Goal: Contribute content: Contribute content

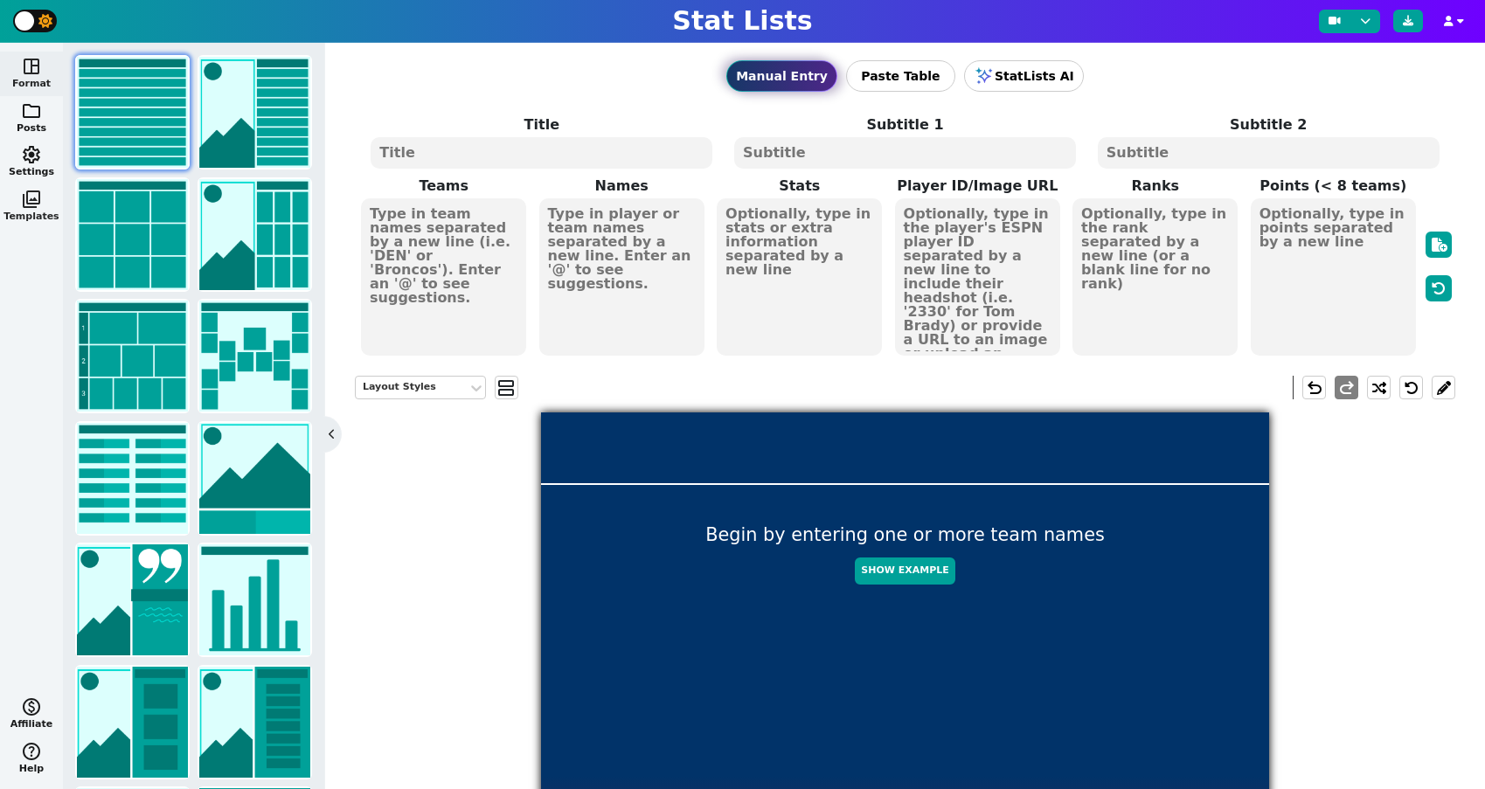
click at [34, 204] on span "photo_library" at bounding box center [31, 199] width 21 height 21
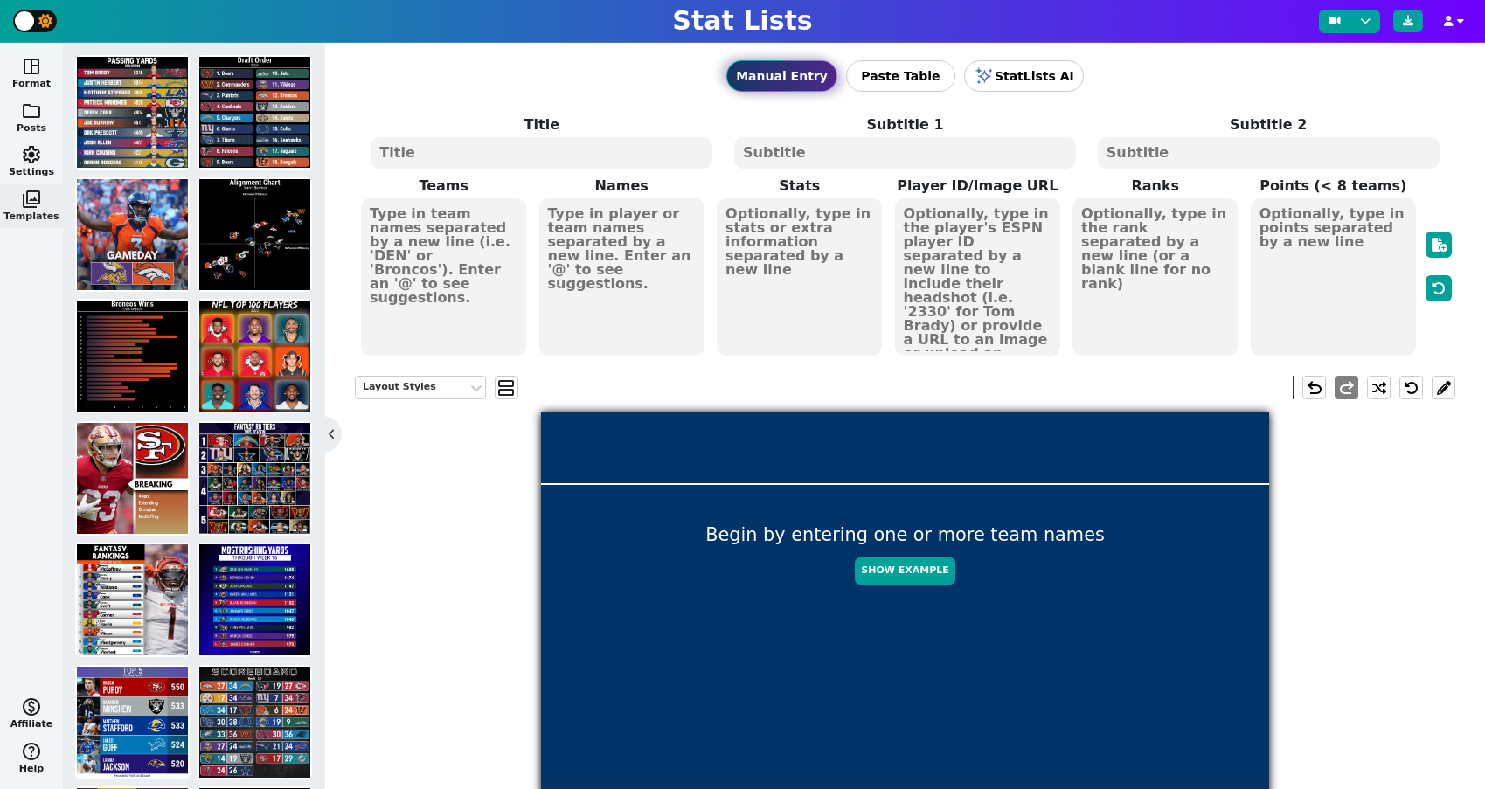
click at [36, 108] on span "folder" at bounding box center [31, 111] width 21 height 21
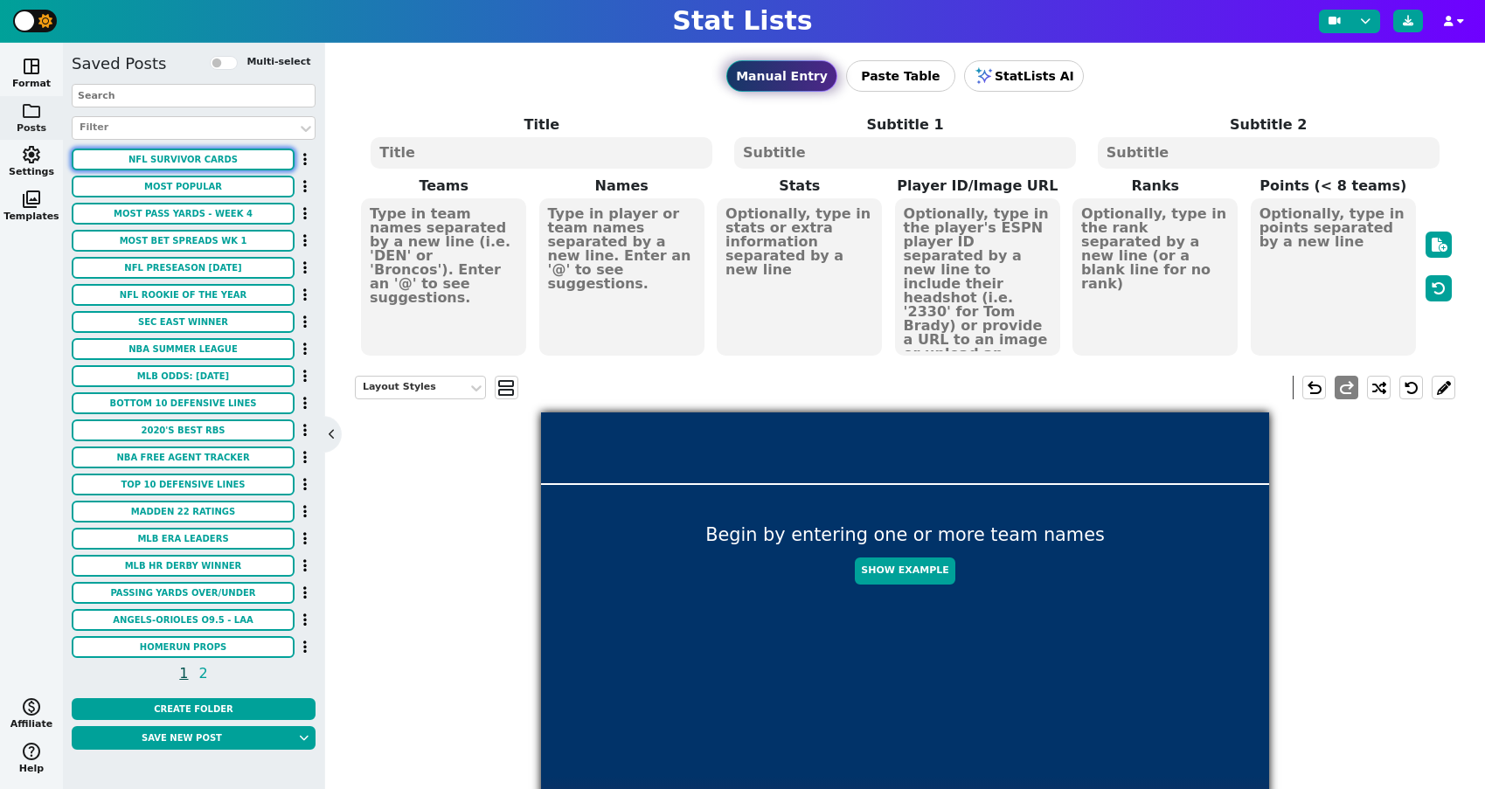
click at [186, 164] on button "NFL Survivor Cards" at bounding box center [183, 160] width 223 height 22
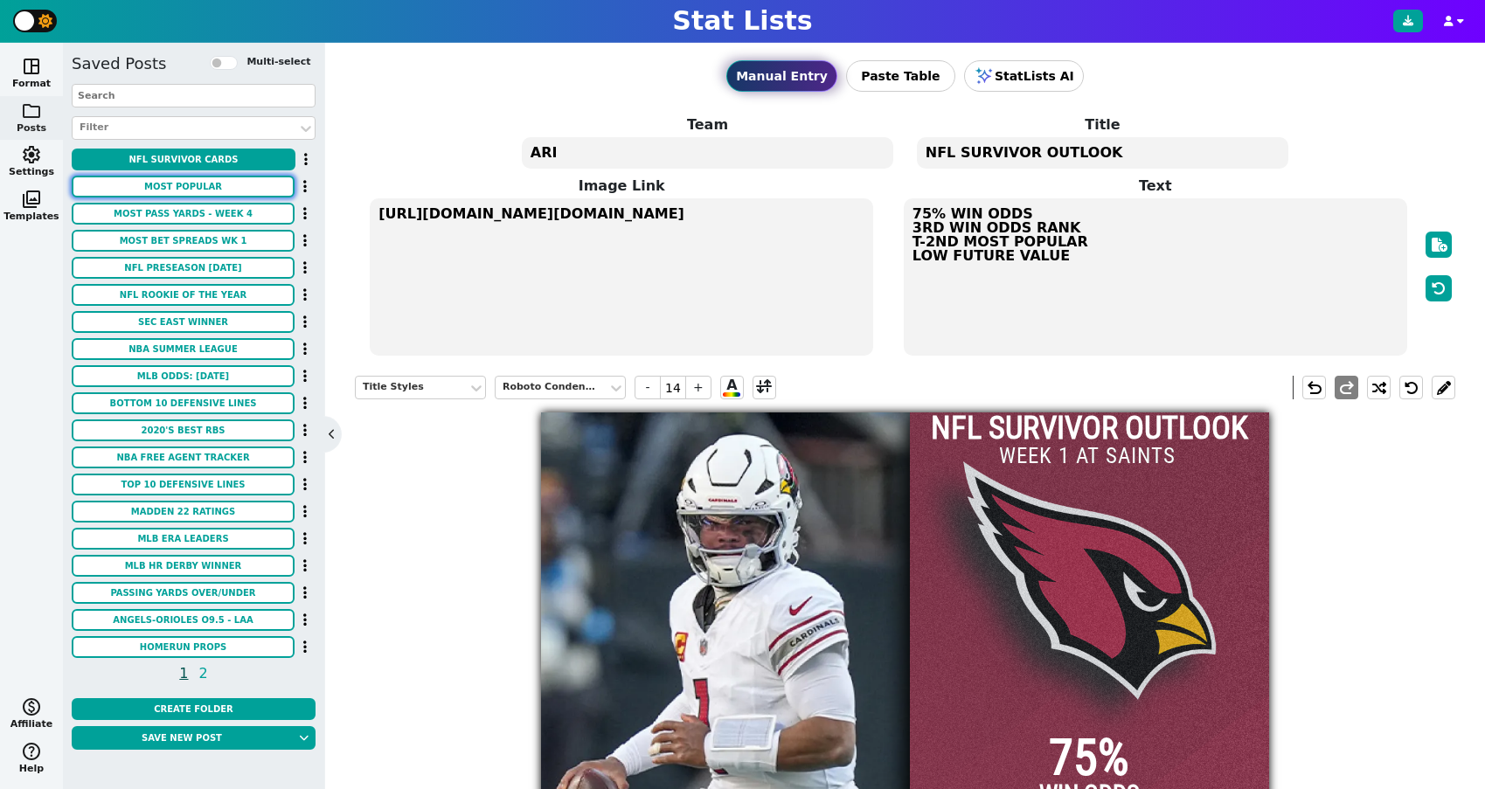
click at [179, 191] on button "MOST POPULAR" at bounding box center [183, 187] width 223 height 22
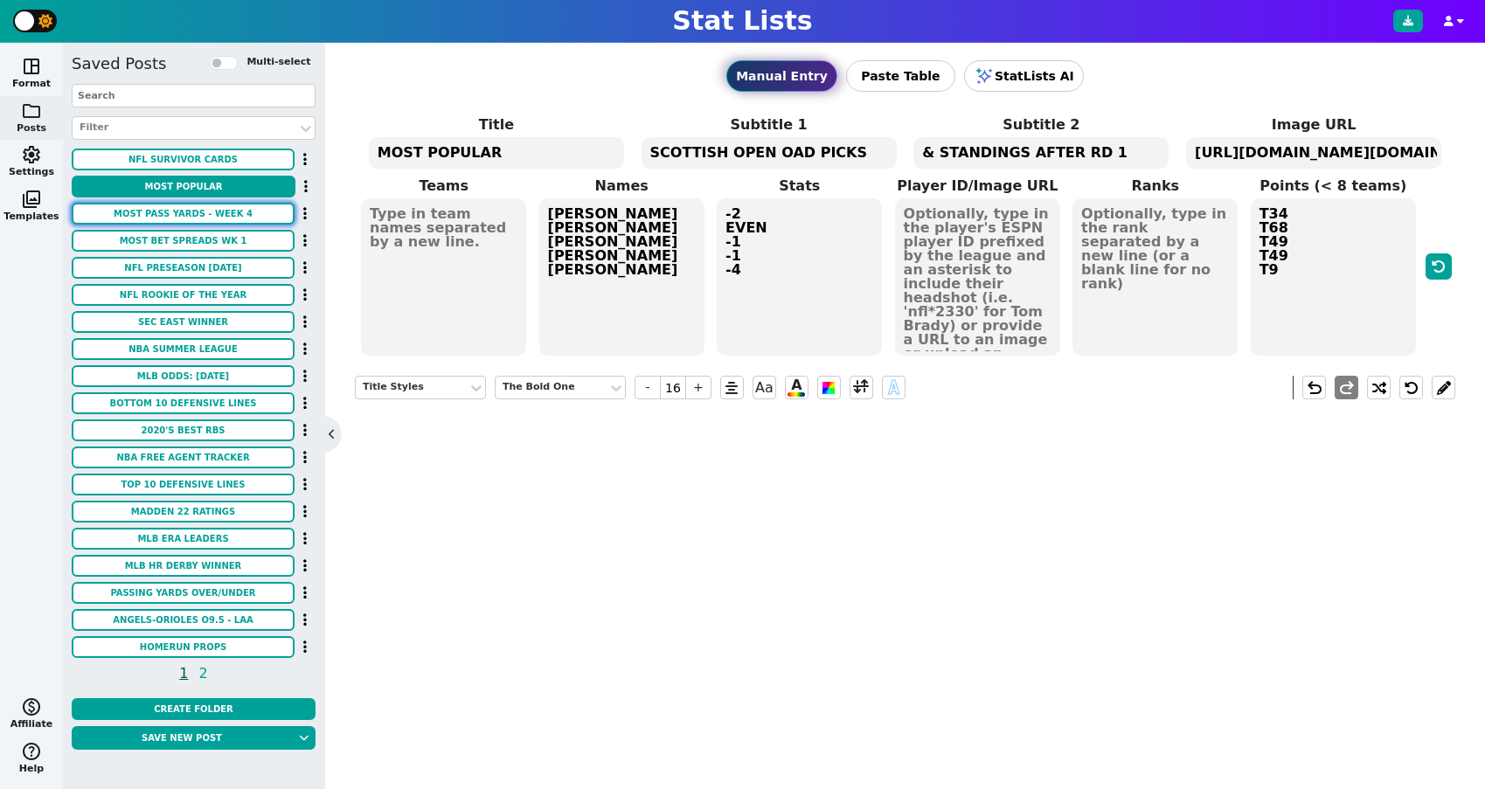
click at [172, 205] on button "Most Pass Yards - Week 4" at bounding box center [183, 214] width 223 height 22
type input "20"
type textarea "Most Pass Yards - Week 4"
type textarea "Odds via FanDuel Sportsbook"
type textarea "kc2 buf tb lar2 dal gb2 min2 sea cle ten atl ari"
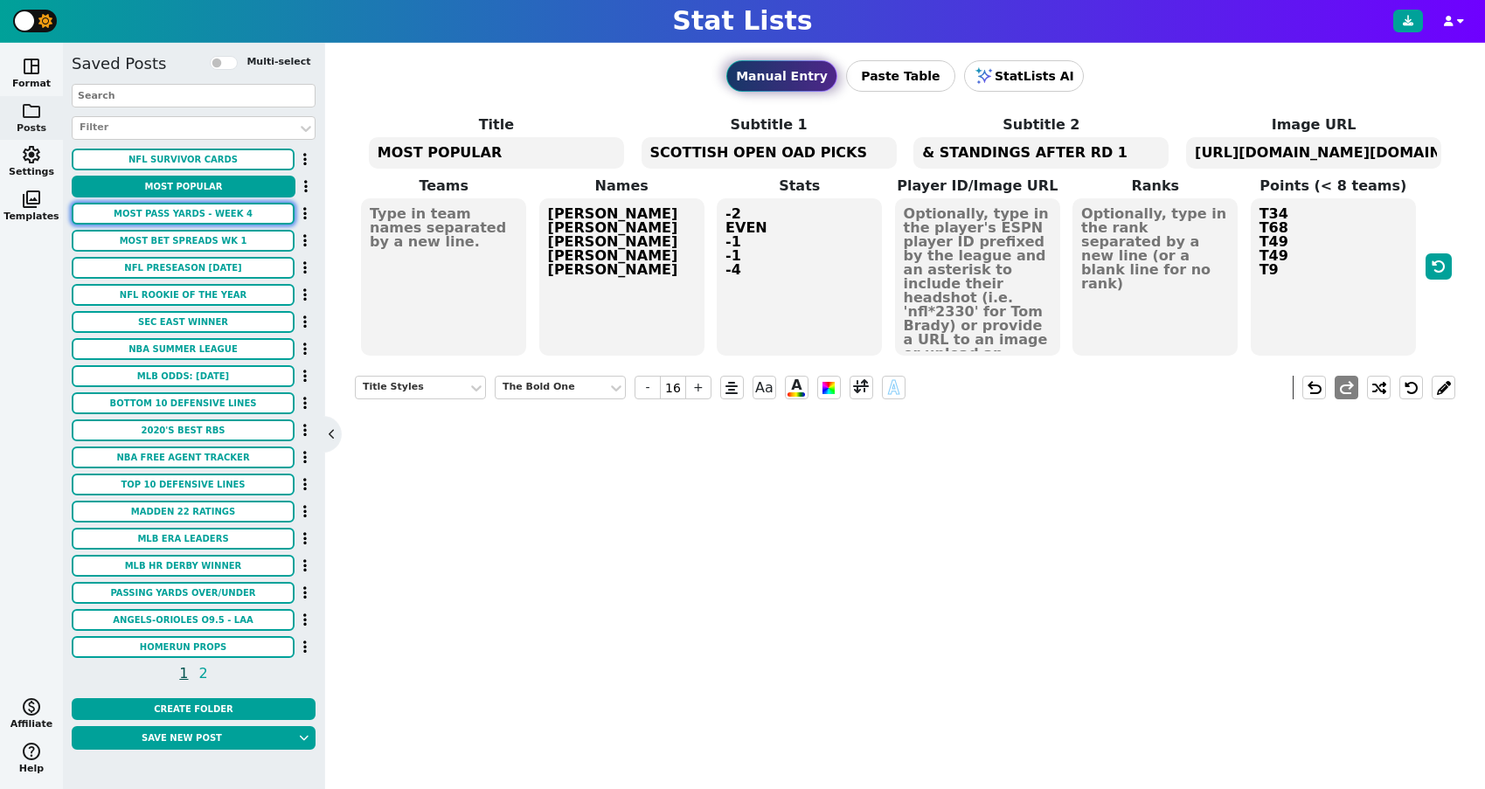
type textarea "[PERSON_NAME] [PERSON_NAME] [PERSON_NAME] [PERSON_NAME] [PERSON_NAME] [PERSON_N…"
type textarea "+600 +750 +1000 +1100 +1100 +1300 +1400 +1600 +2100 +2200 +2200 +2300"
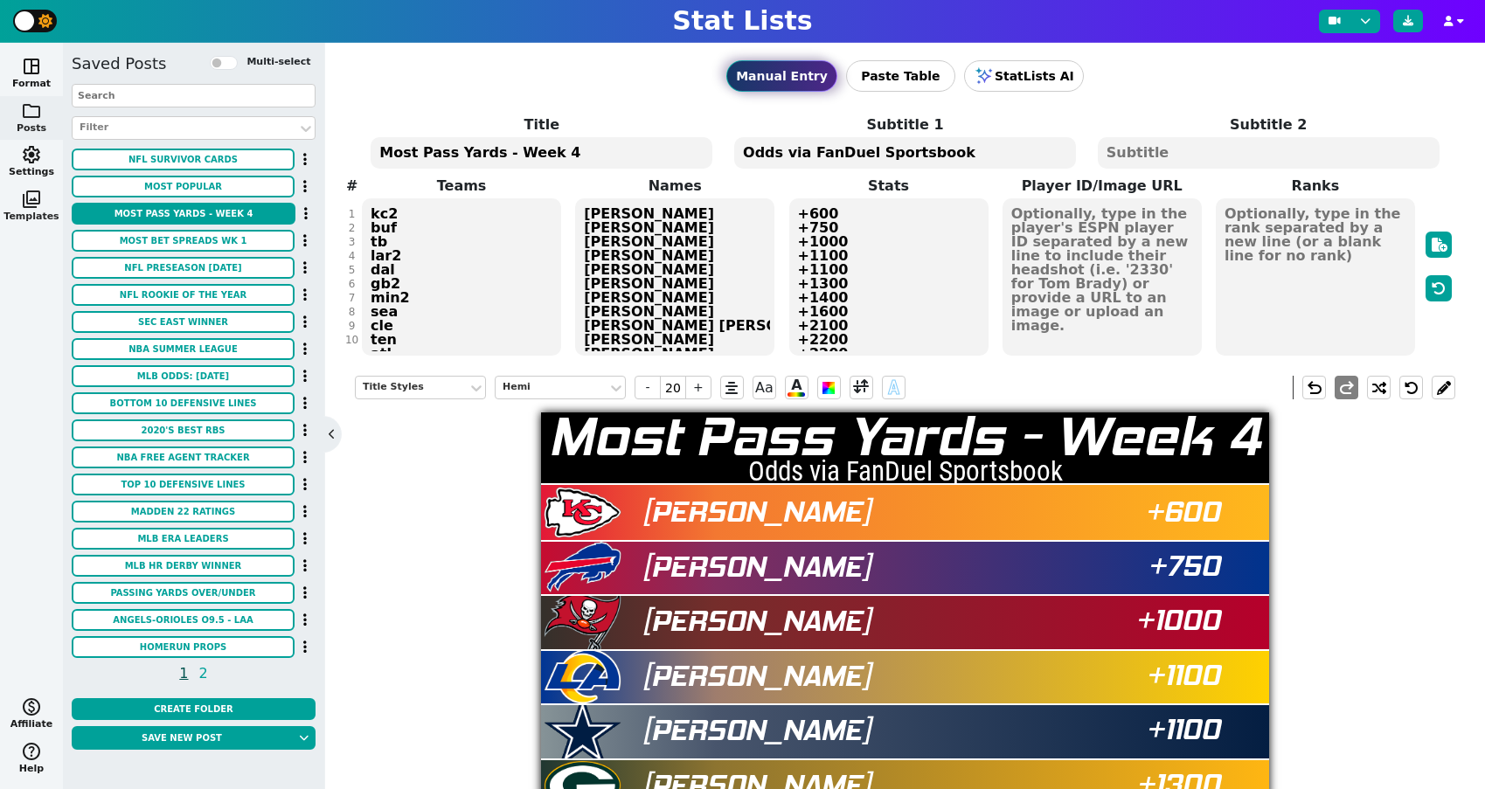
click at [36, 202] on span "photo_library" at bounding box center [31, 199] width 21 height 21
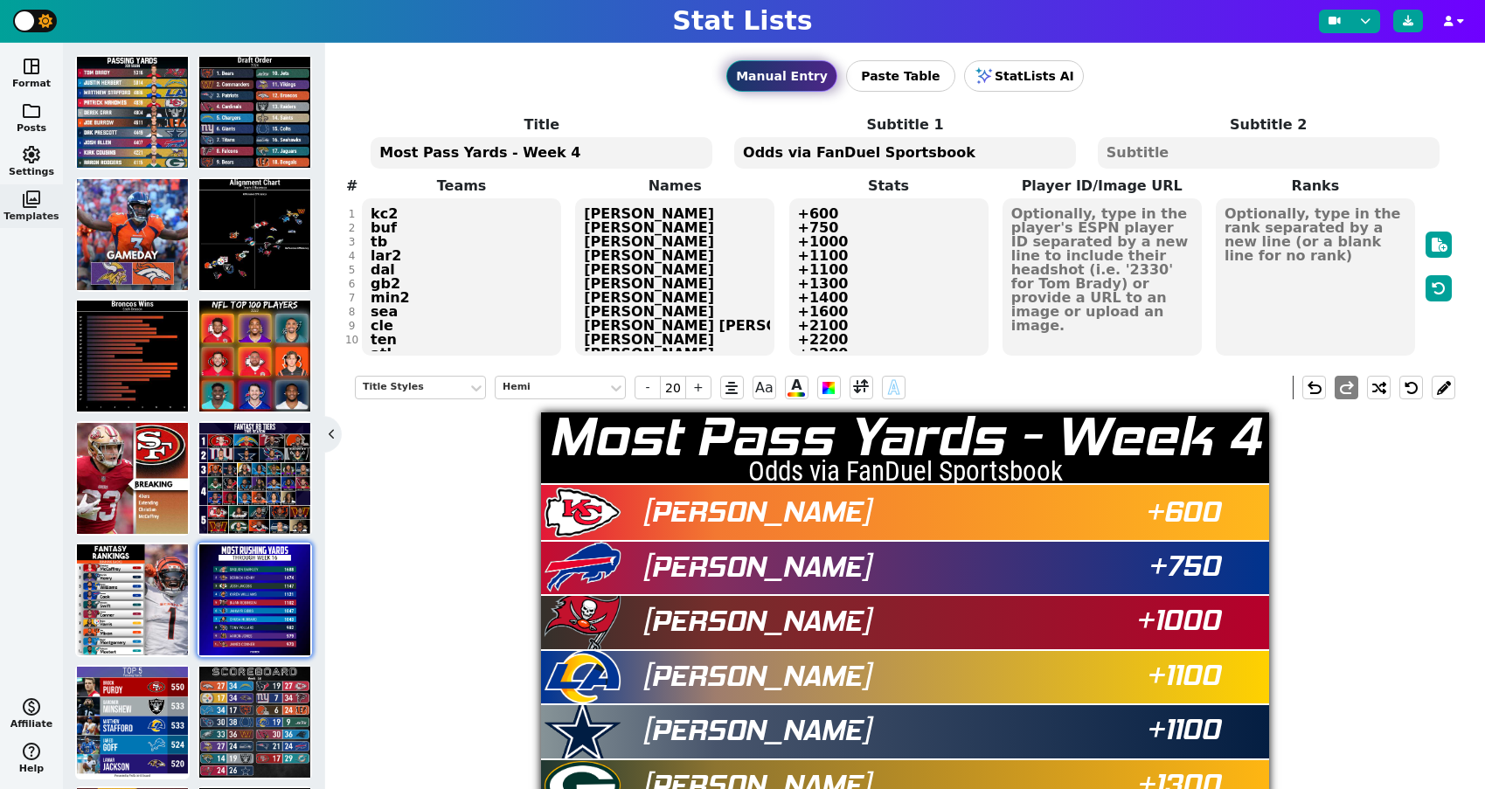
click at [266, 576] on img at bounding box center [254, 600] width 111 height 111
type input "25"
type textarea "MOST [PERSON_NAME] YARDS"
type textarea "Through Week 16"
type textarea "PHI [MEDICAL_DATA] GB LAR ATL DET CAR TEN MIN ARI"
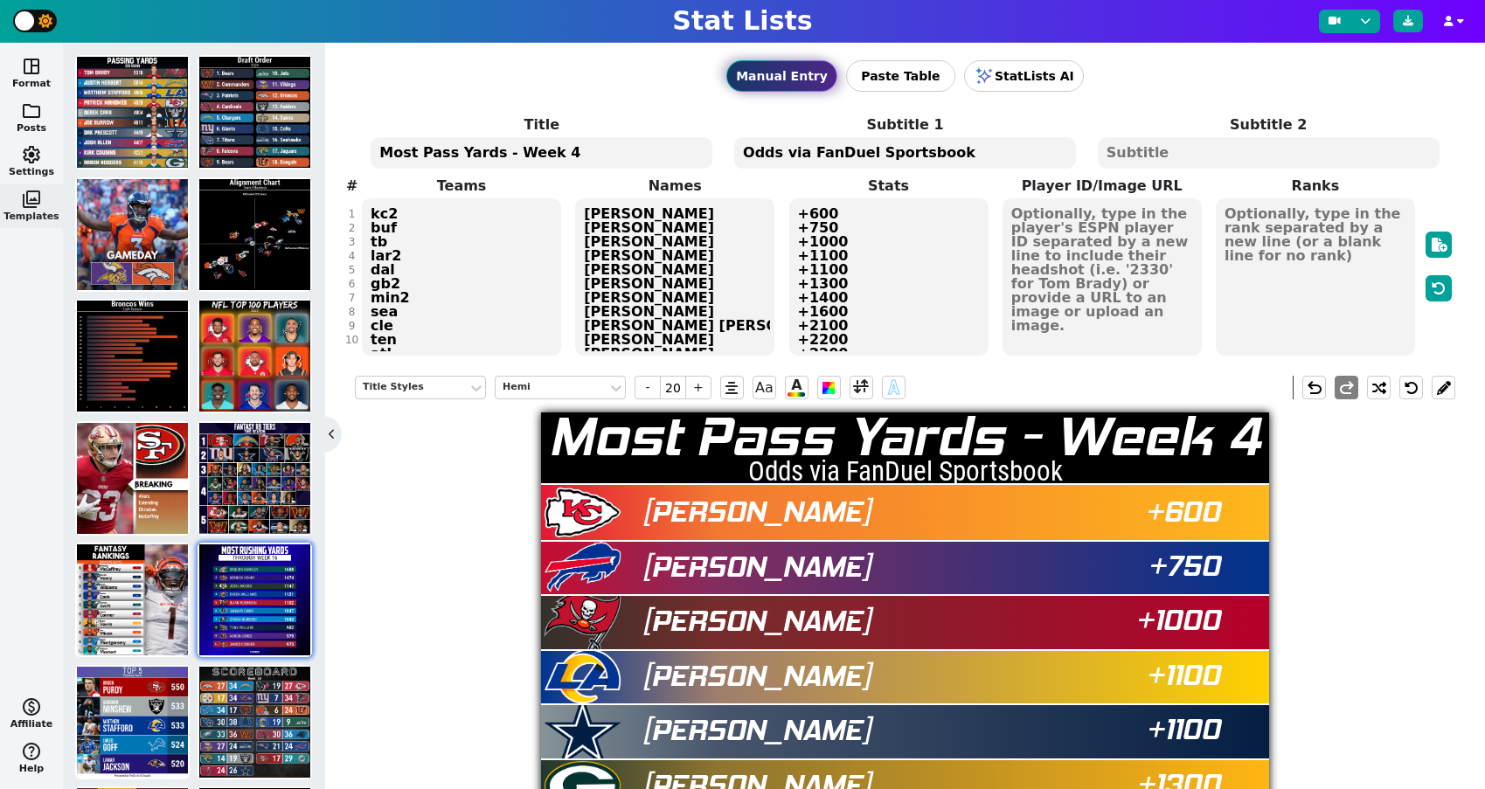
type textarea "[PERSON_NAME] [PERSON_NAME] [PERSON_NAME] [PERSON_NAME] [PERSON_NAME] [PERSON_N…"
type textarea "1688 1474 1147 1121 1102 1047 1043 982 979 973"
type textarea "3929630 3043078 4047365 4430737 4430807 4429795 4241416 3916148 3042519 3045147"
type textarea "1 2 3 4 5 6 7 8 9 10"
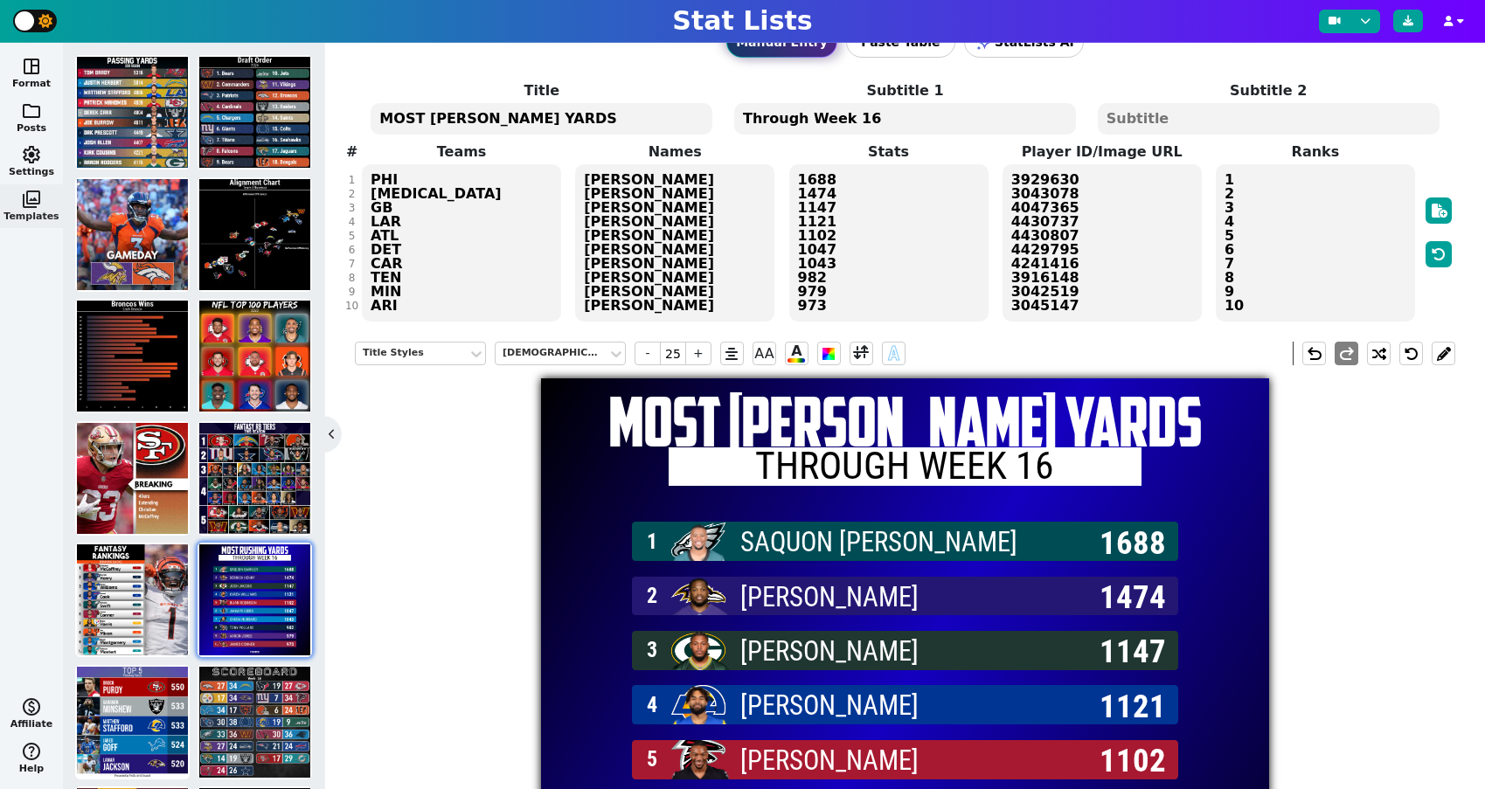
scroll to position [28, 0]
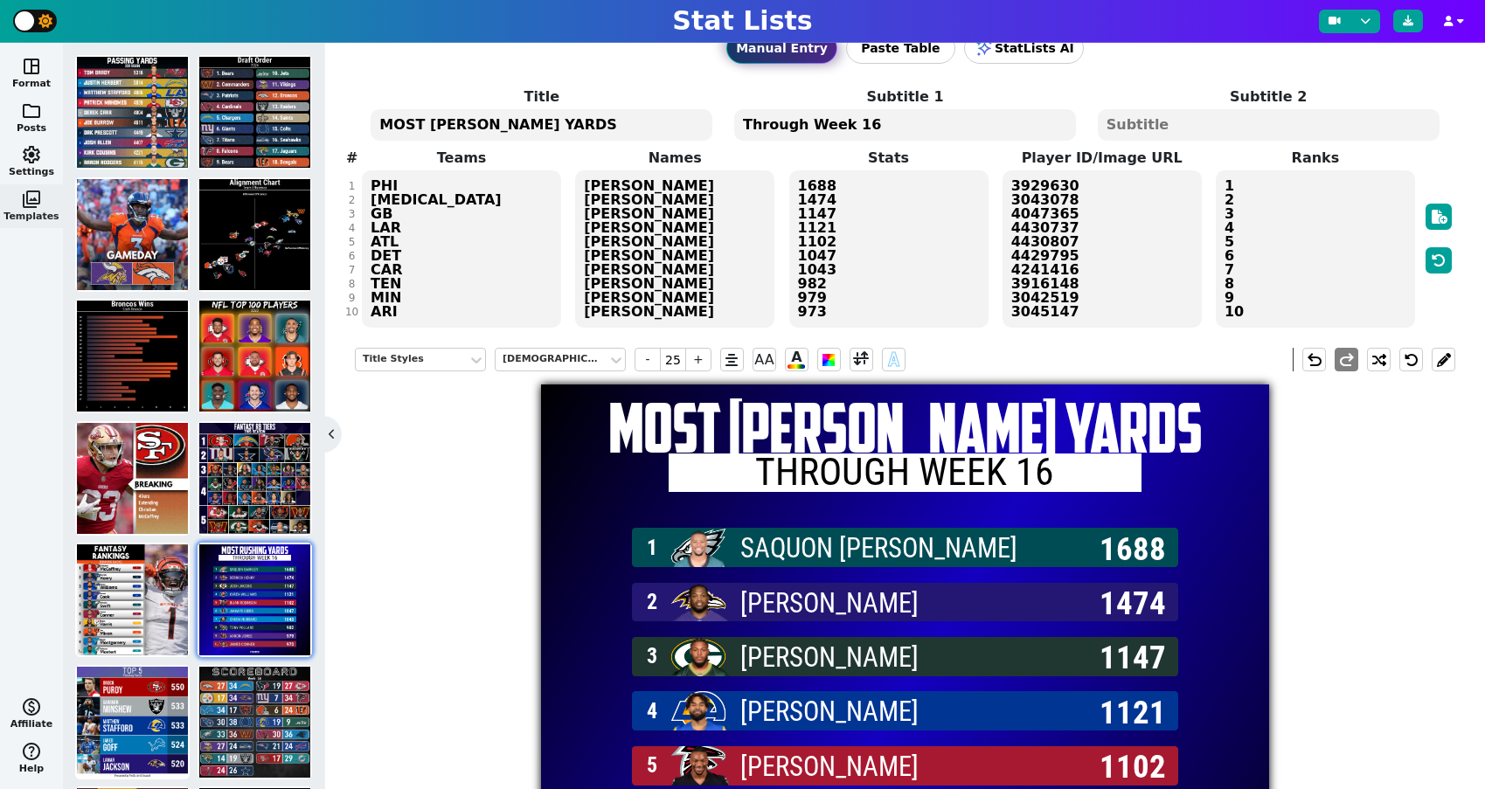
click at [911, 245] on textarea "1688 1474 1147 1121 1102 1047 1043 982 979 973" at bounding box center [888, 248] width 199 height 157
type input "18"
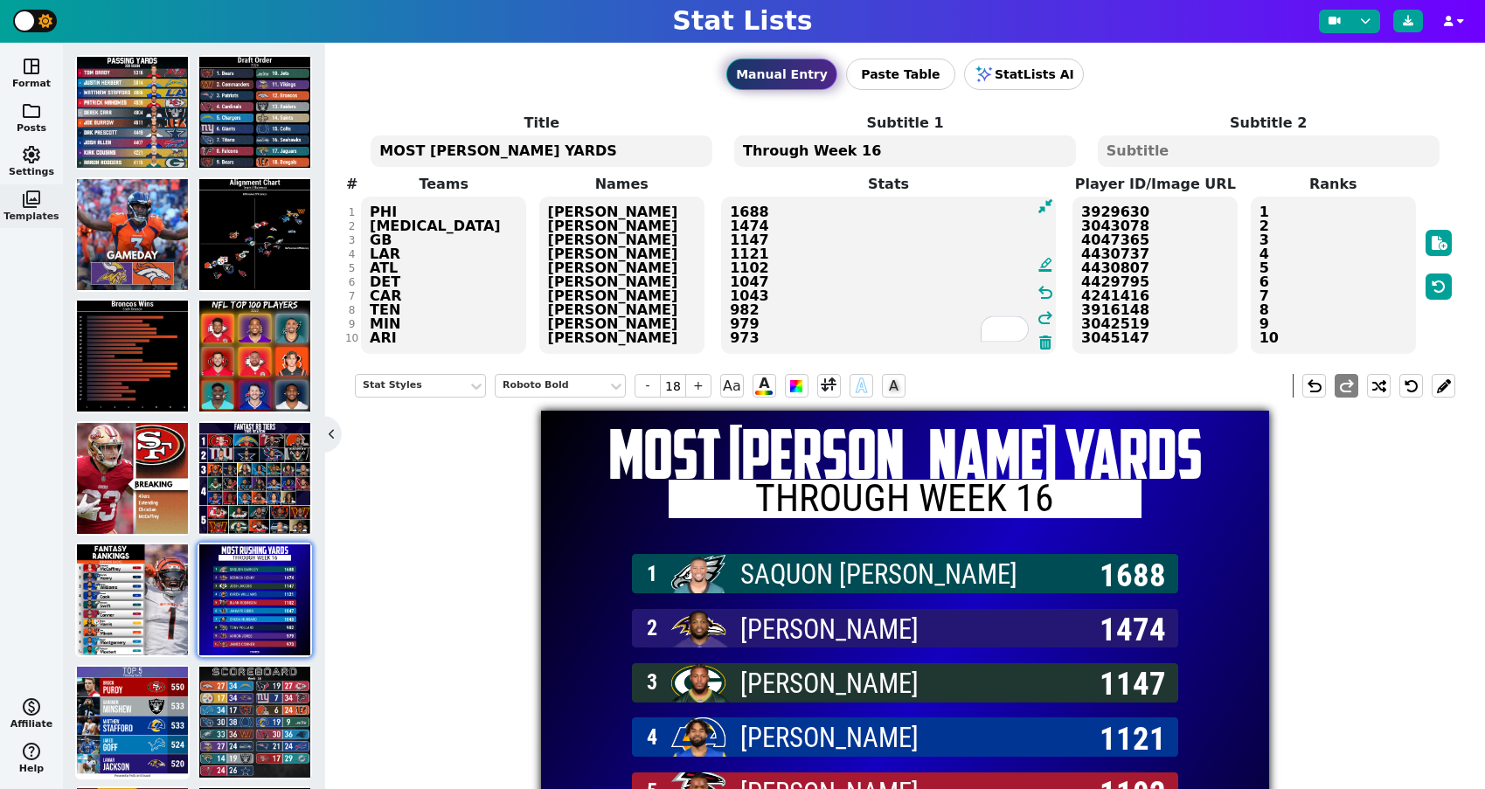
scroll to position [0, 0]
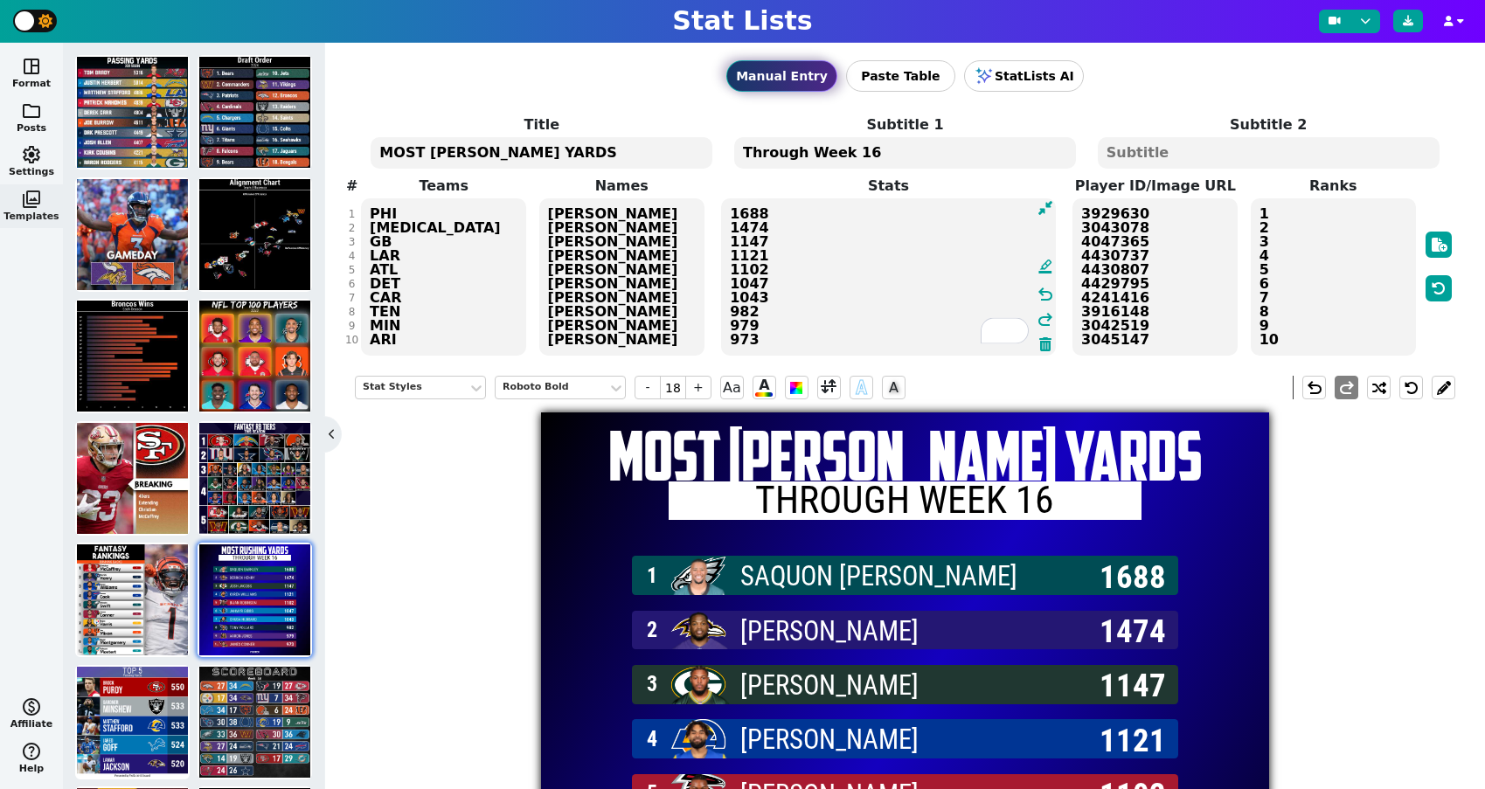
click at [1176, 283] on textarea "3929630 3043078 4047365 4430737 4430807 4429795 4241416 3916148 3042519 3045147" at bounding box center [1155, 276] width 165 height 157
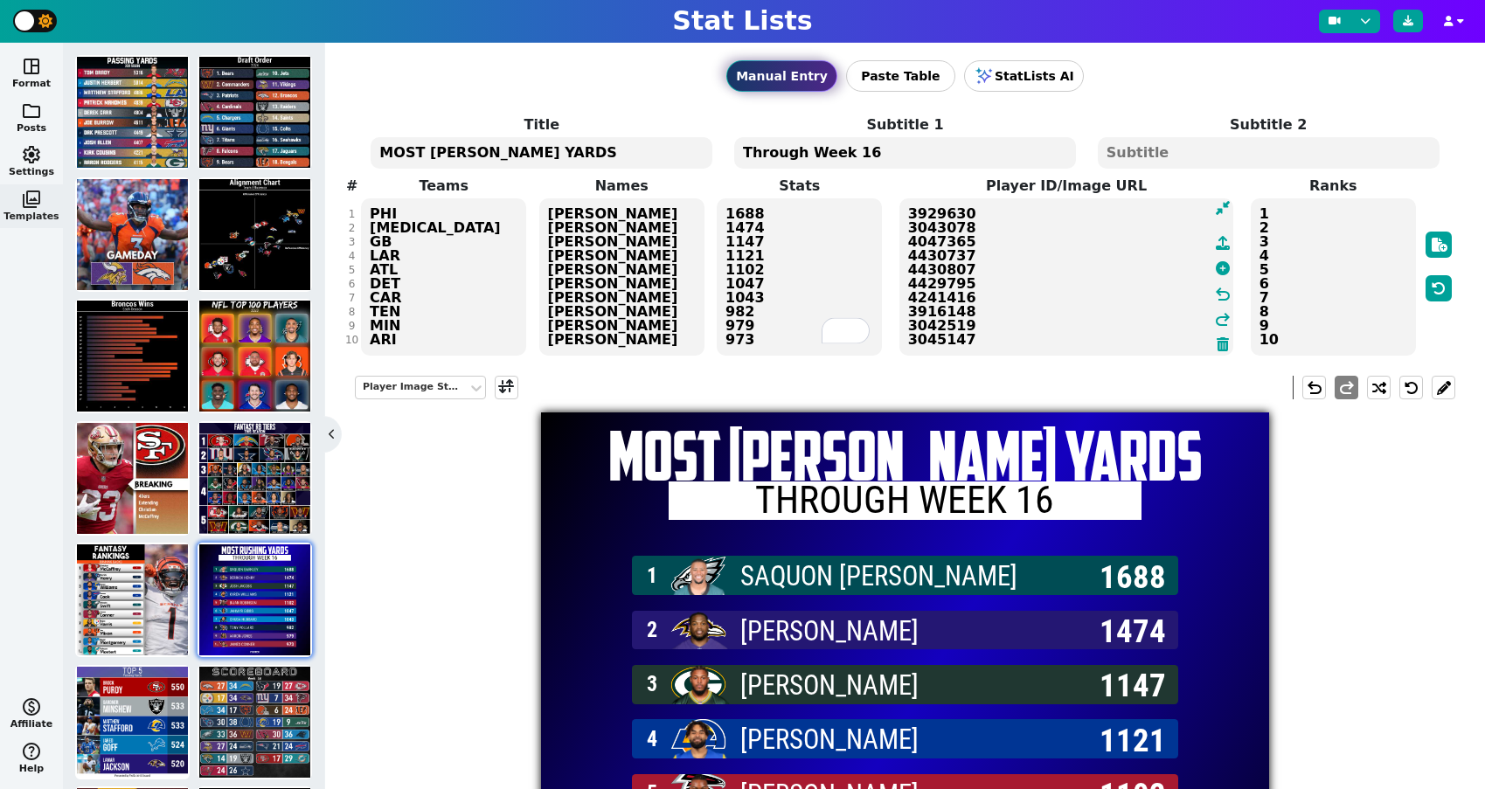
drag, startPoint x: 1003, startPoint y: 338, endPoint x: 883, endPoint y: 176, distance: 201.9
click at [883, 176] on span "Teams PHI [MEDICAL_DATA] GB LAR ATL DET CAR TEN MIN ARI Names [PERSON_NAME] [PE…" at bounding box center [905, 267] width 1101 height 182
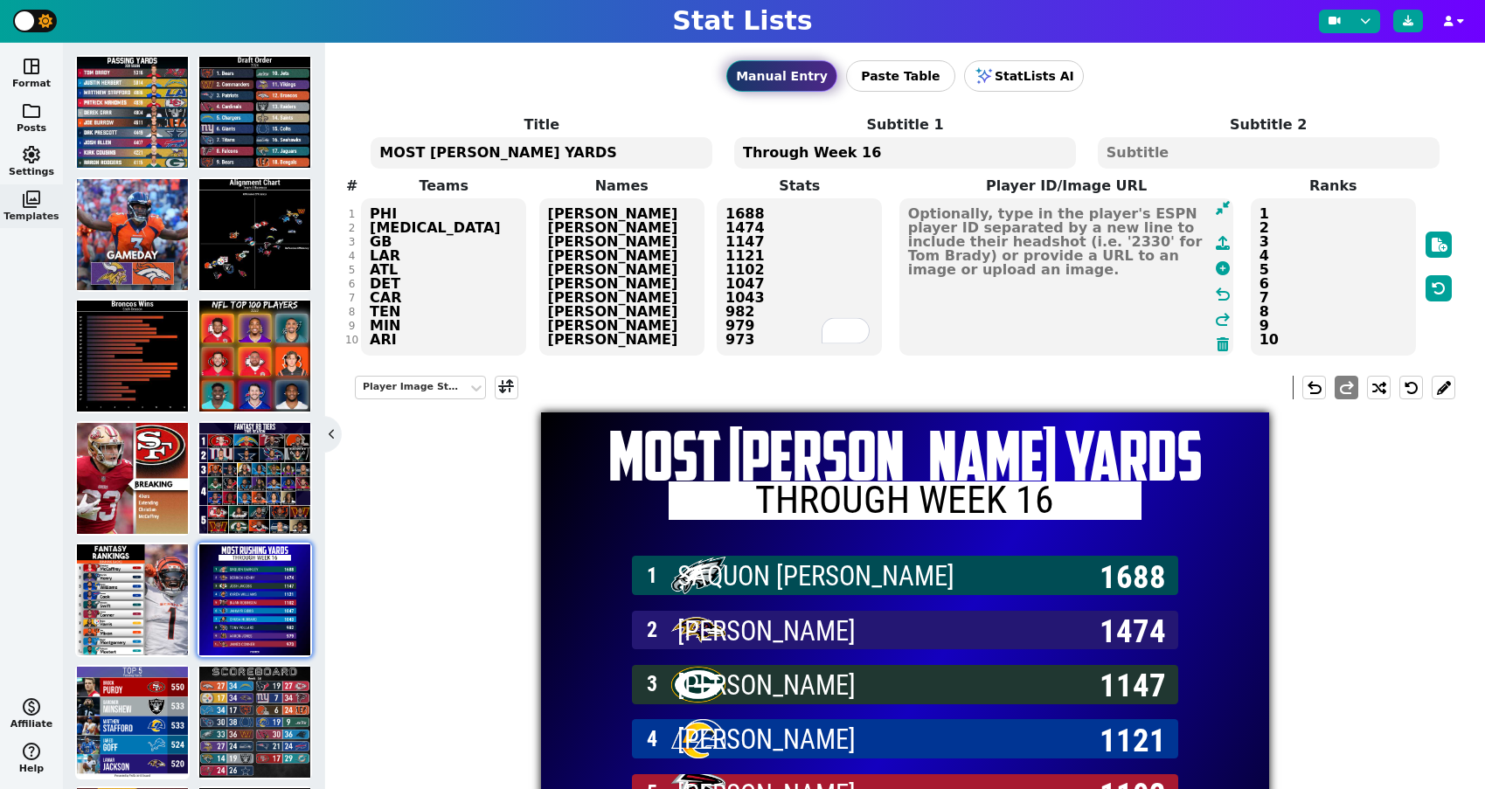
click at [979, 237] on textarea at bounding box center [1066, 276] width 335 height 157
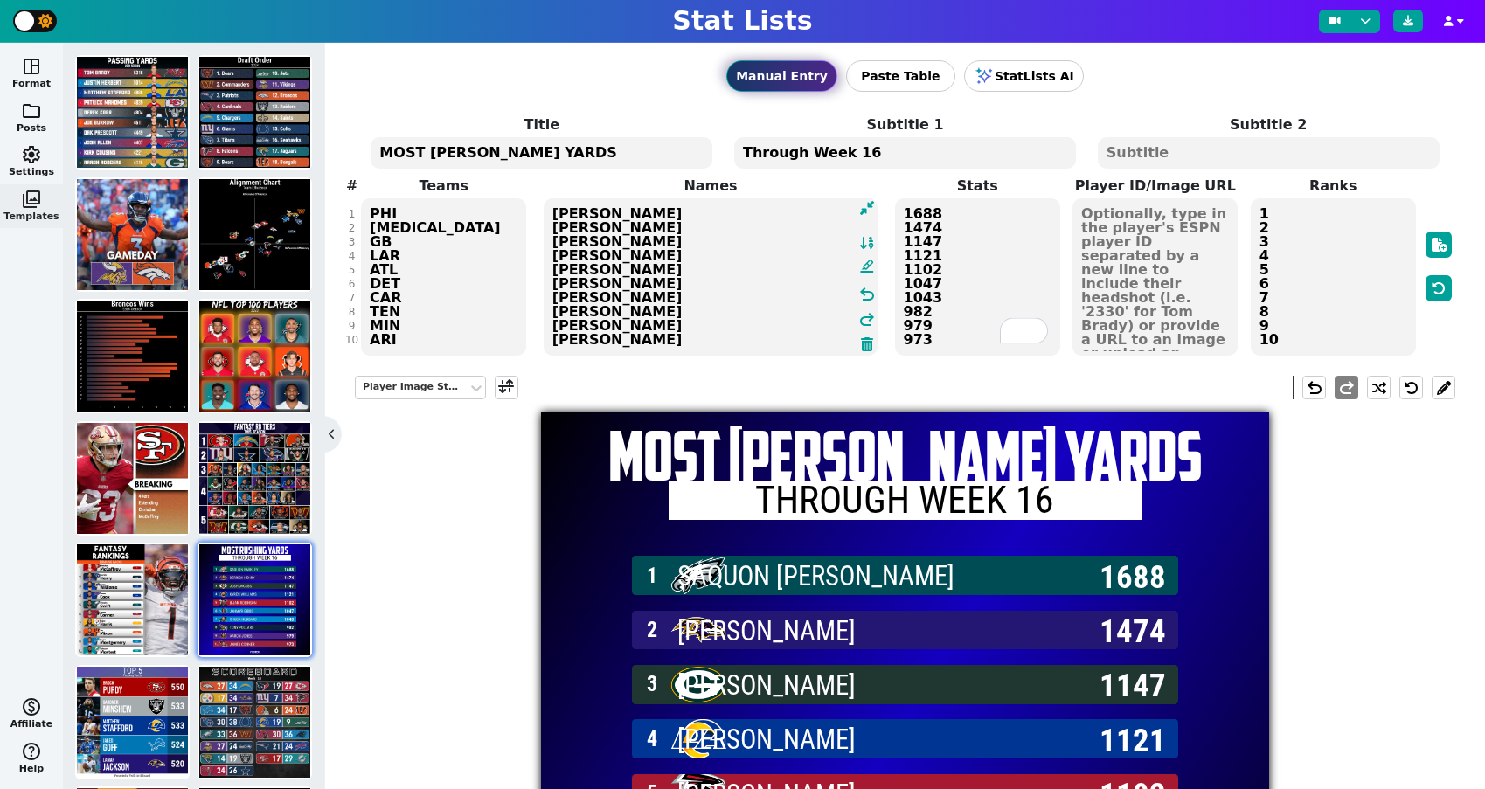
click at [620, 306] on textarea "[PERSON_NAME] [PERSON_NAME] [PERSON_NAME] [PERSON_NAME] [PERSON_NAME] [PERSON_N…" at bounding box center [711, 276] width 335 height 157
click at [791, 392] on span at bounding box center [796, 388] width 16 height 22
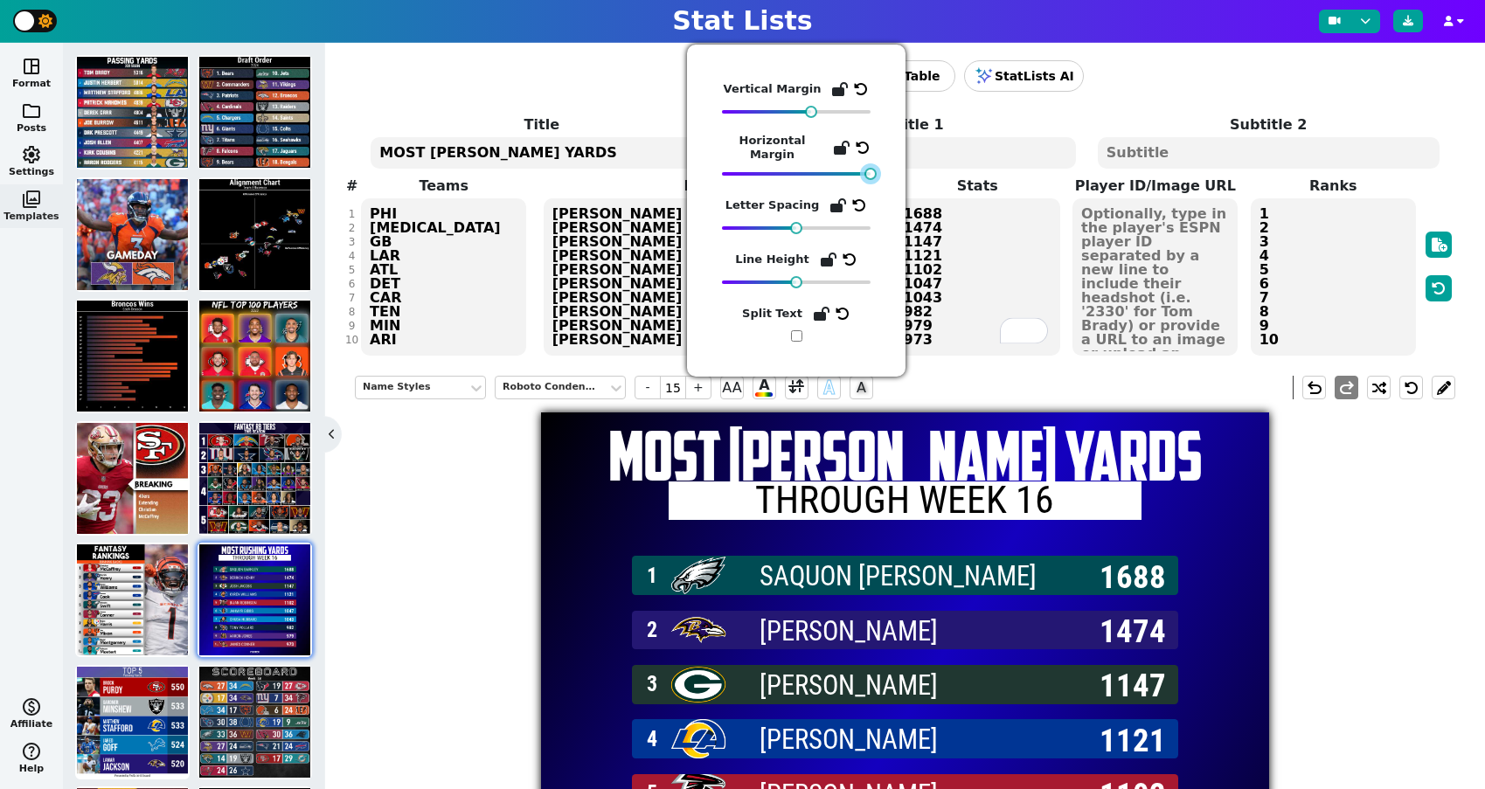
drag, startPoint x: 806, startPoint y: 177, endPoint x: 896, endPoint y: 177, distance: 90.0
click at [896, 177] on div "Vertical Margin Horizontal Margin Letter Spacing Line Height Split Text" at bounding box center [796, 211] width 219 height 332
click at [433, 226] on textarea "PHI [MEDICAL_DATA] GB LAR ATL DET CAR TEN MIN ARI" at bounding box center [443, 276] width 165 height 157
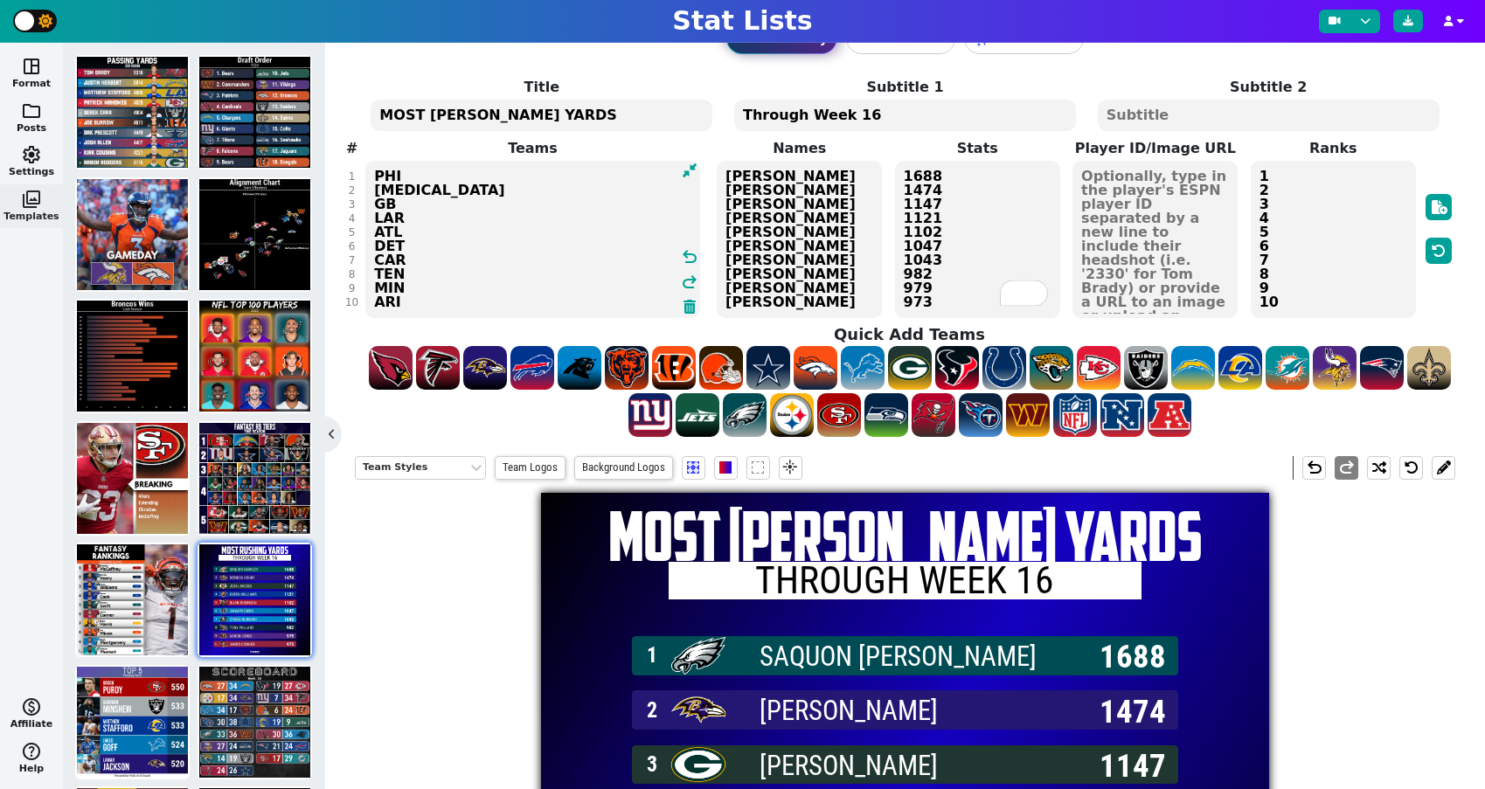
scroll to position [40, 0]
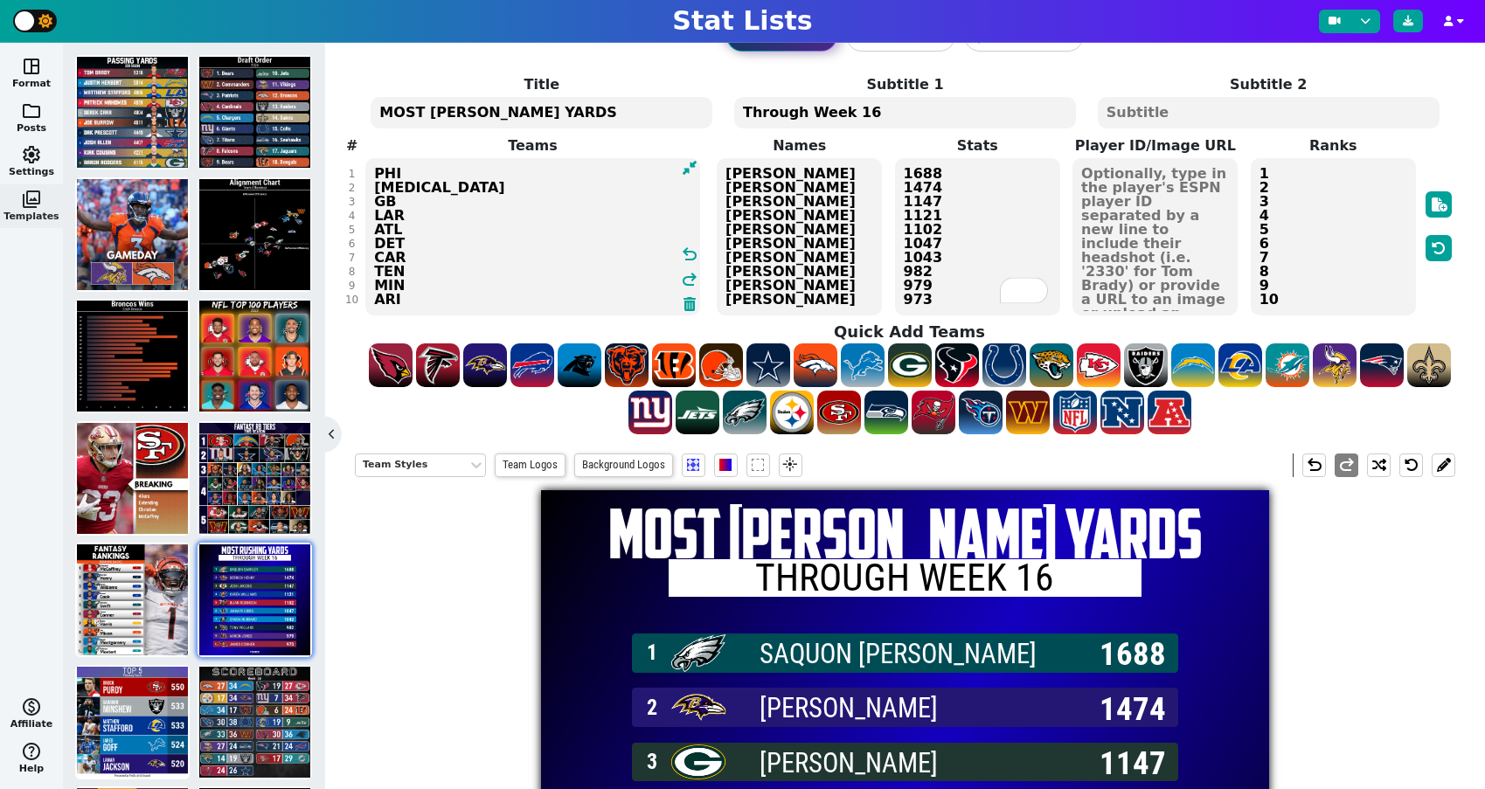
drag, startPoint x: 409, startPoint y: 301, endPoint x: 374, endPoint y: 177, distance: 128.1
click at [374, 177] on textarea "PHI [MEDICAL_DATA] GB LAR ATL DET CAR TEN MIN ARI" at bounding box center [532, 236] width 335 height 157
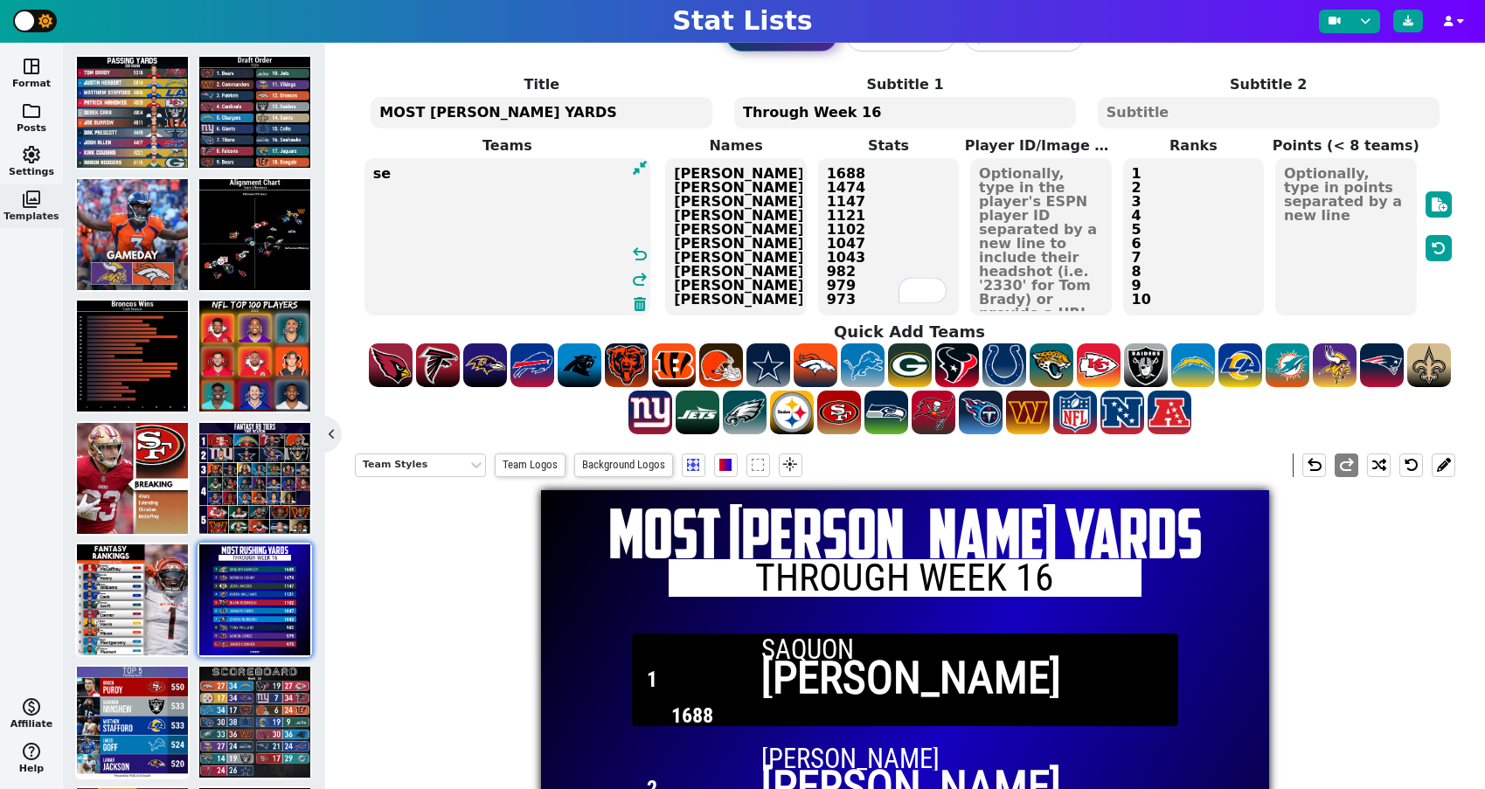
type textarea "s"
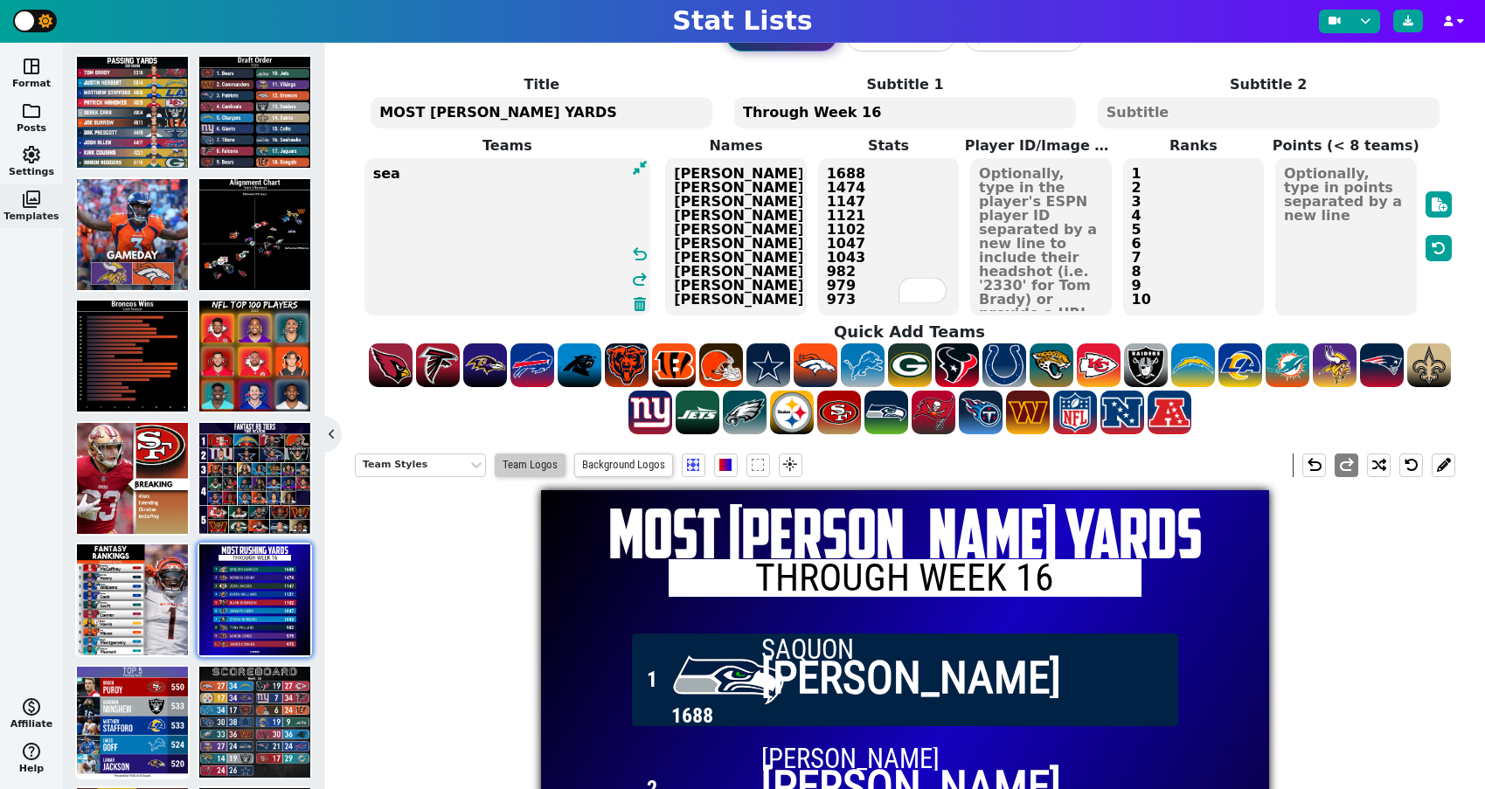
type textarea "sea"
click at [518, 468] on span "Team Logos" at bounding box center [530, 466] width 71 height 24
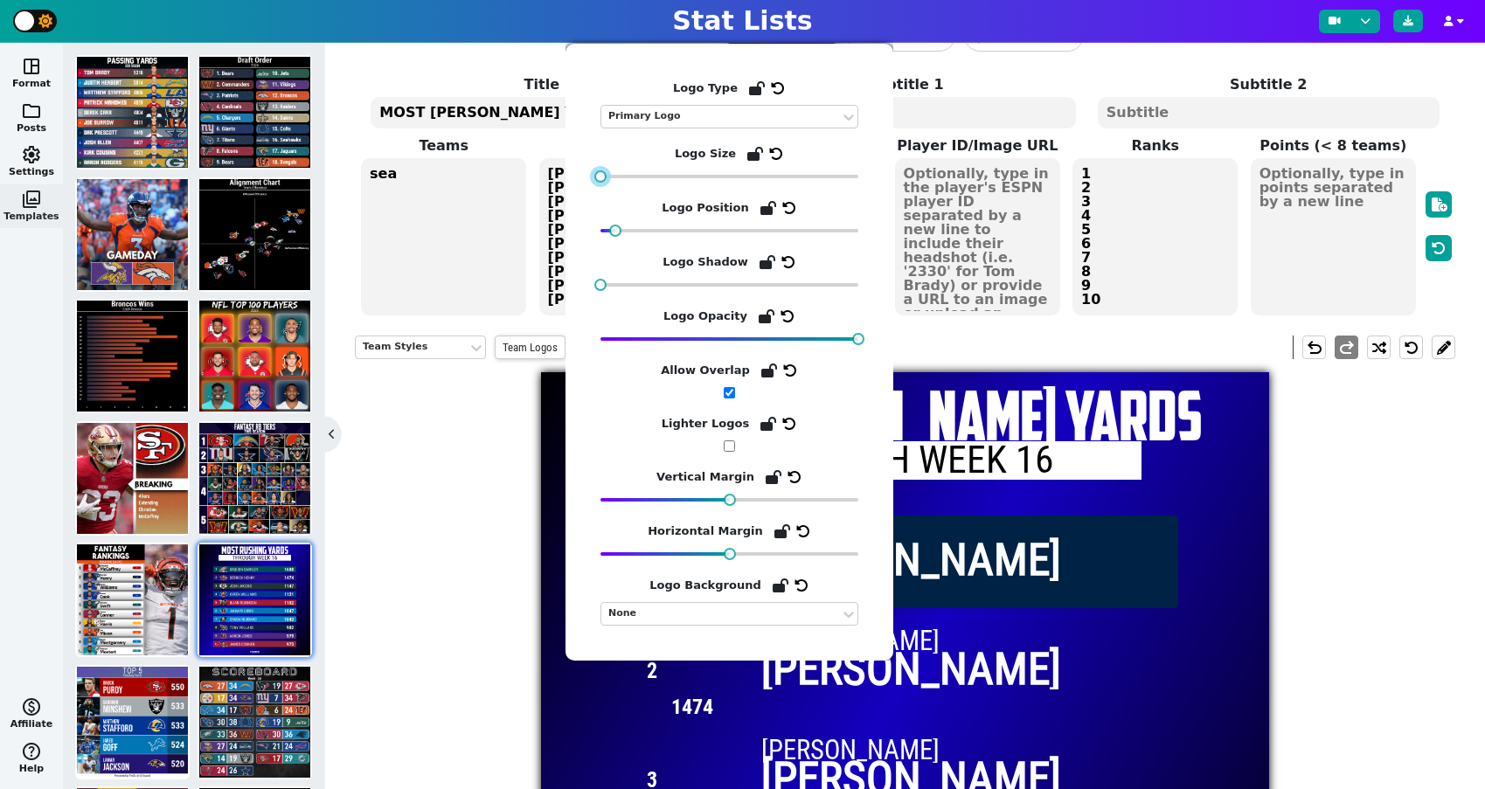
drag, startPoint x: 615, startPoint y: 177, endPoint x: 532, endPoint y: 180, distance: 83.1
click at [532, 180] on body "Stat Lists space_dashboard Format folder Posts settings Settings photo_library …" at bounding box center [742, 394] width 1485 height 789
drag, startPoint x: 612, startPoint y: 230, endPoint x: 547, endPoint y: 230, distance: 64.7
click at [548, 230] on body "Stat Lists space_dashboard Format folder Posts settings Settings photo_library …" at bounding box center [742, 394] width 1485 height 789
click at [483, 490] on div "Team Styles Team Logos Background Logos flare undo redo MOST [PERSON_NAME] YARD…" at bounding box center [905, 712] width 1101 height 778
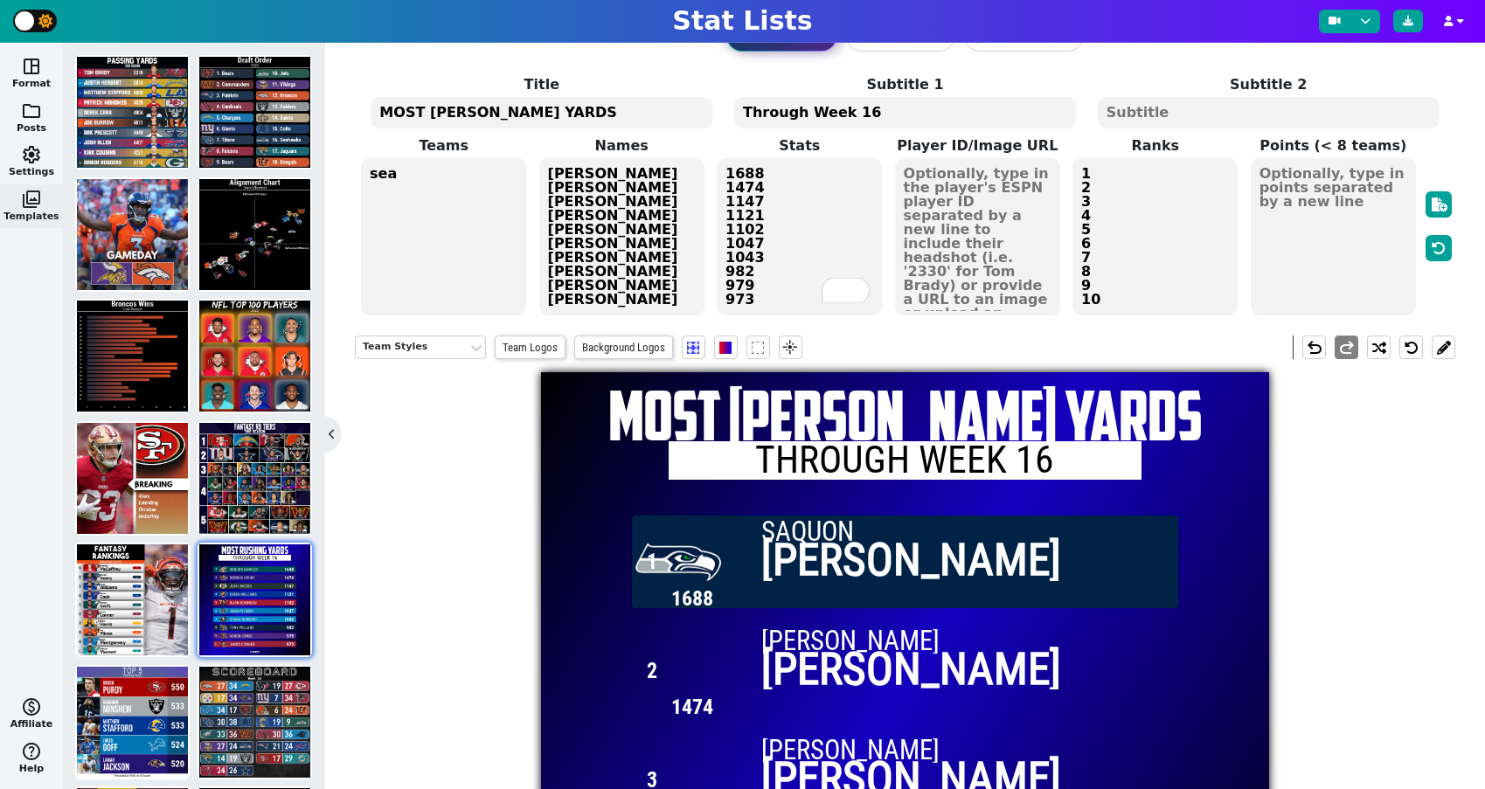
click at [446, 171] on textarea "sea" at bounding box center [443, 236] width 165 height 157
